Goal: Task Accomplishment & Management: Manage account settings

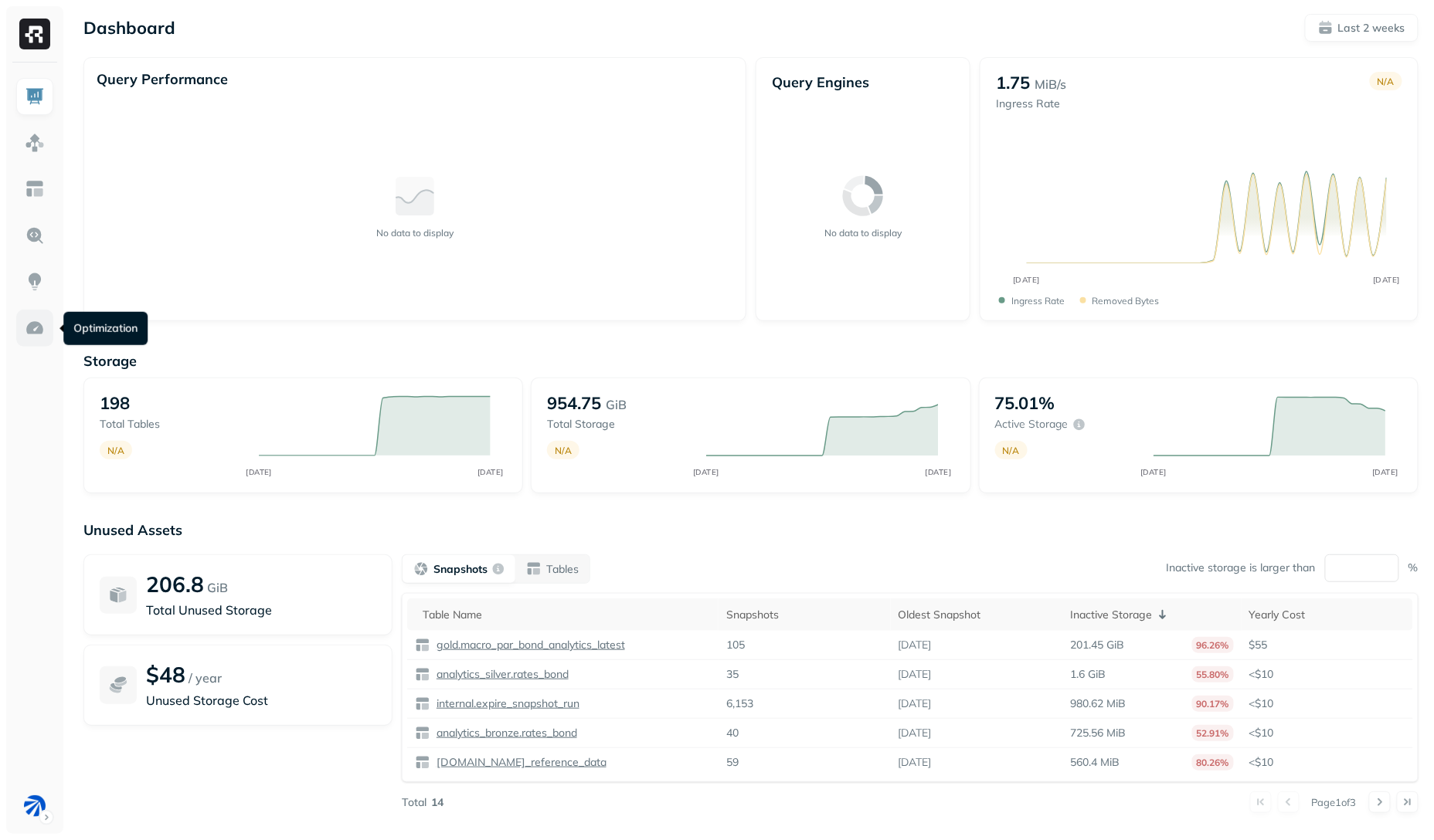
click at [47, 335] on link at bounding box center [34, 328] width 37 height 37
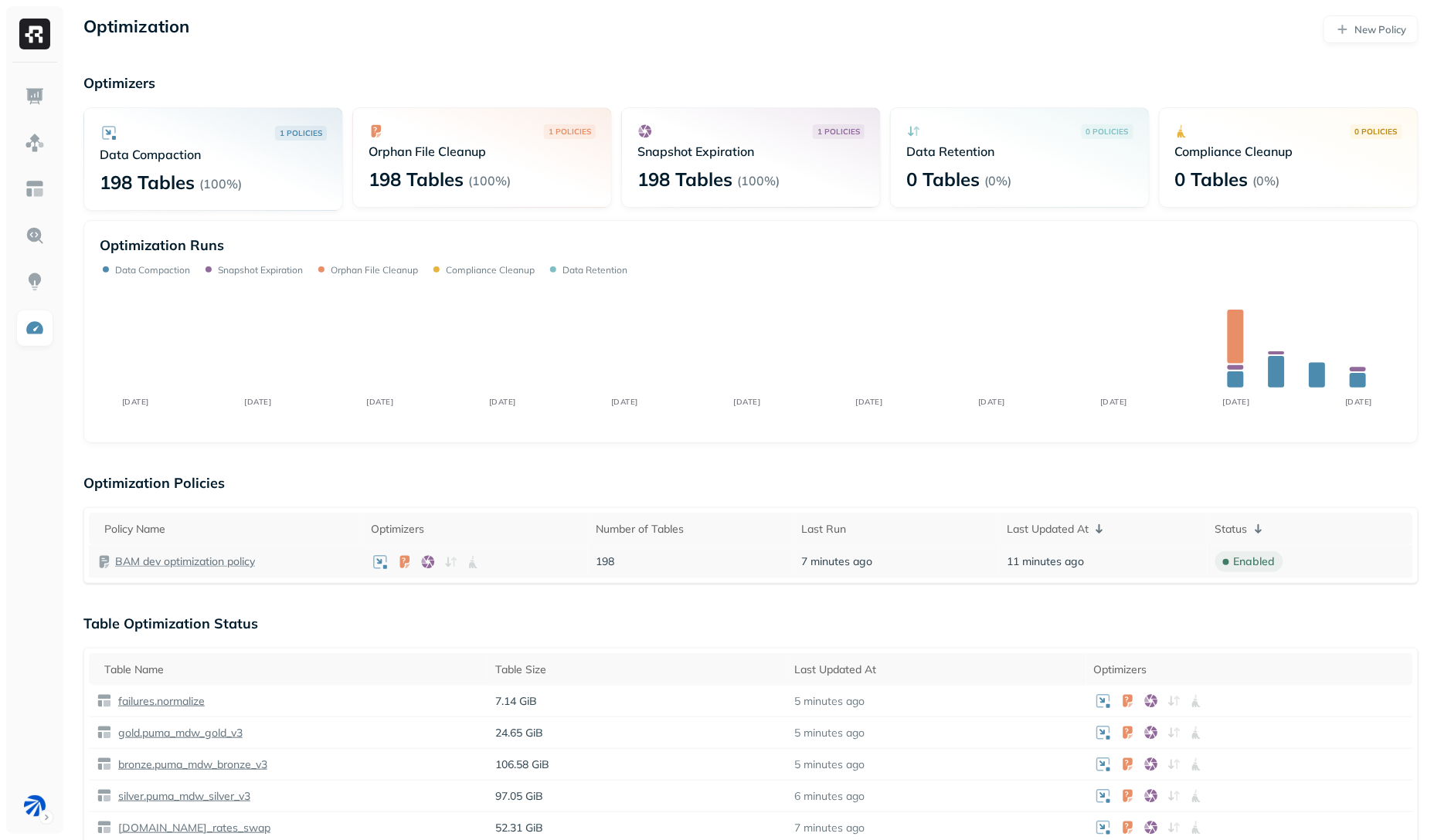
click at [217, 561] on p "BAM dev optimization policy" at bounding box center [185, 562] width 140 height 15
click at [367, 507] on div "Policy Name Optimizers Number of Tables Last Run Last Updated At Status BAM dev…" at bounding box center [751, 545] width 1334 height 76
click at [355, 471] on div "Optimization New Policy Optimizers 1 POLICIES Data Compaction 198 Tables ( 100%…" at bounding box center [750, 765] width 1365 height 1530
click at [38, 797] on html "Optimization New Policy Optimizers 1 POLICIES Data Compaction 198 Tables ( 100%…" at bounding box center [717, 765] width 1434 height 1530
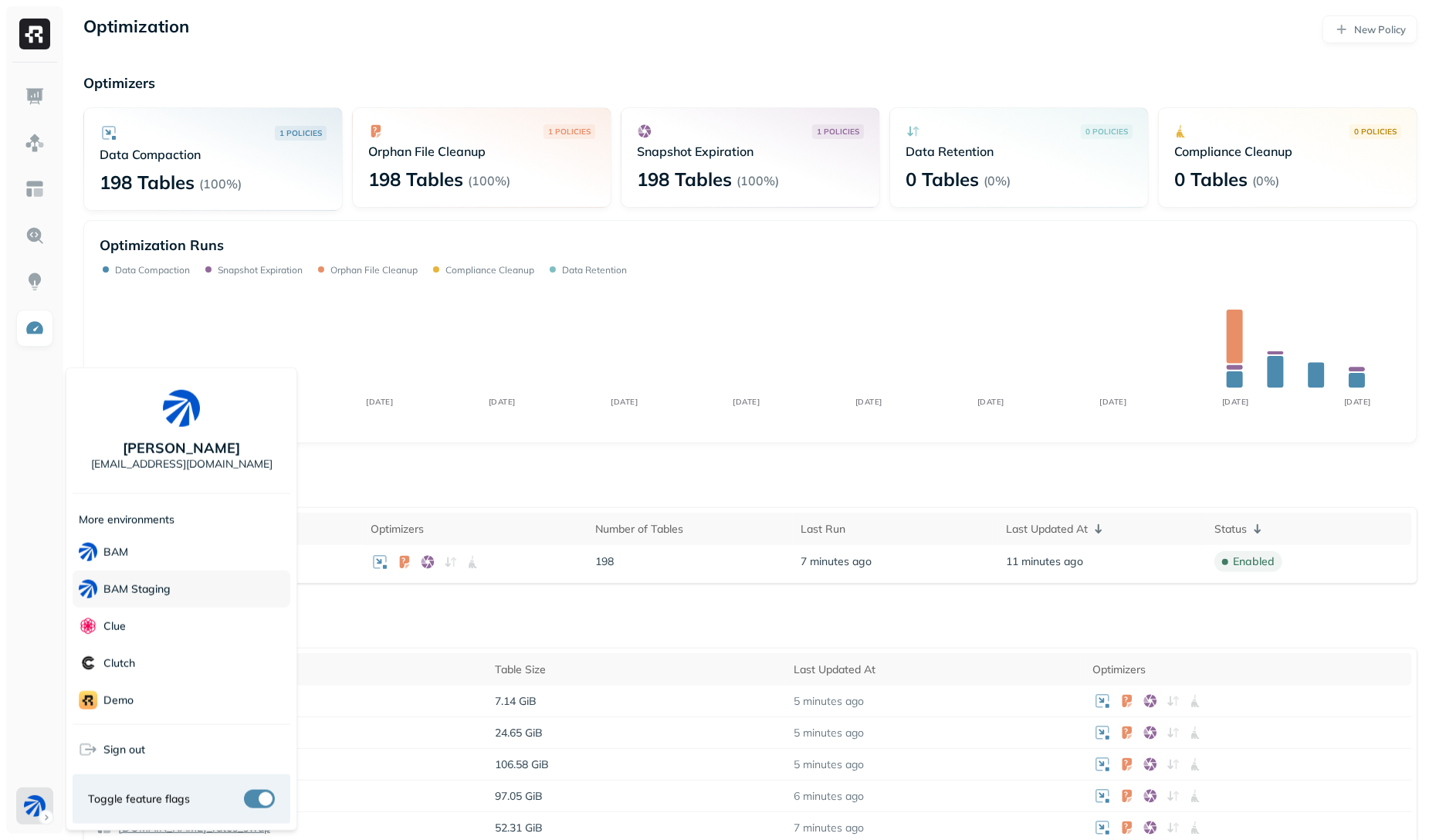
click at [143, 592] on p "BAM Staging" at bounding box center [137, 589] width 67 height 15
click at [381, 603] on html "Optimization New Policy Optimizers 1 POLICIES Data Compaction 198 Tables ( 100%…" at bounding box center [723, 765] width 1446 height 1530
